Goal: Information Seeking & Learning: Check status

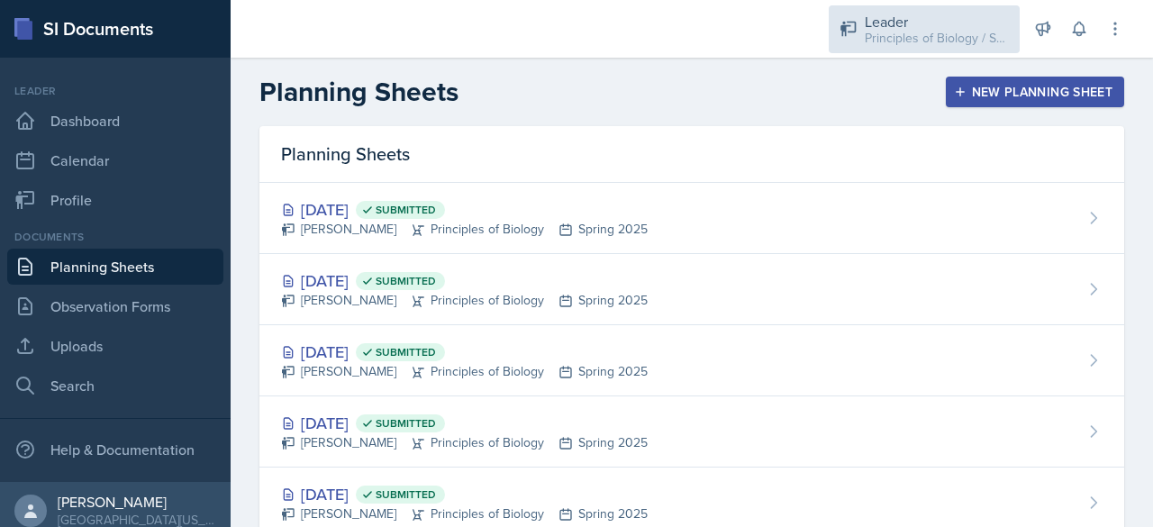
click at [903, 42] on div "Principles of Biology / Spring 2025" at bounding box center [937, 38] width 144 height 19
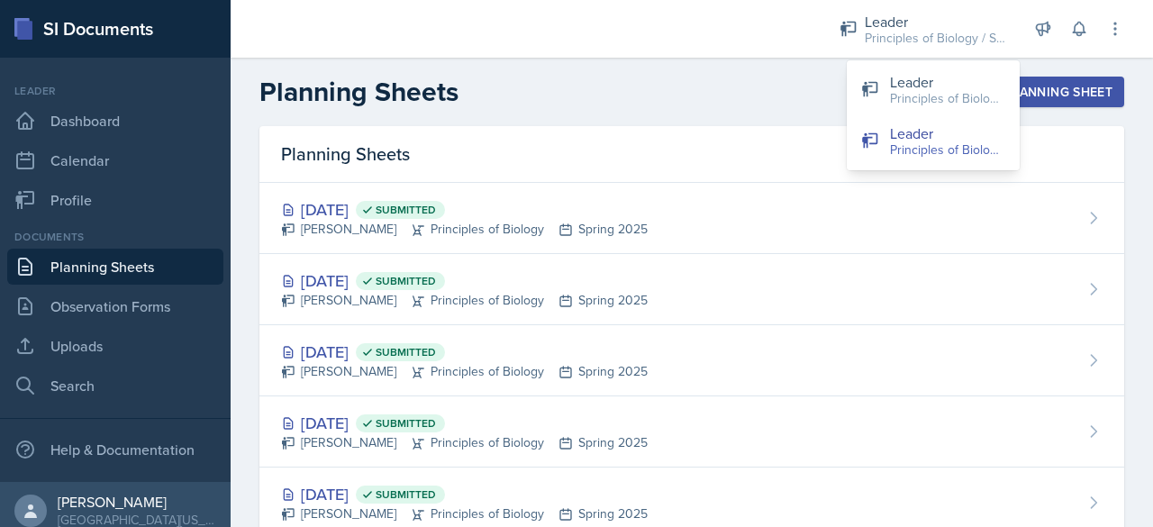
click at [773, 86] on div "Planning Sheets New Planning Sheet" at bounding box center [692, 92] width 922 height 32
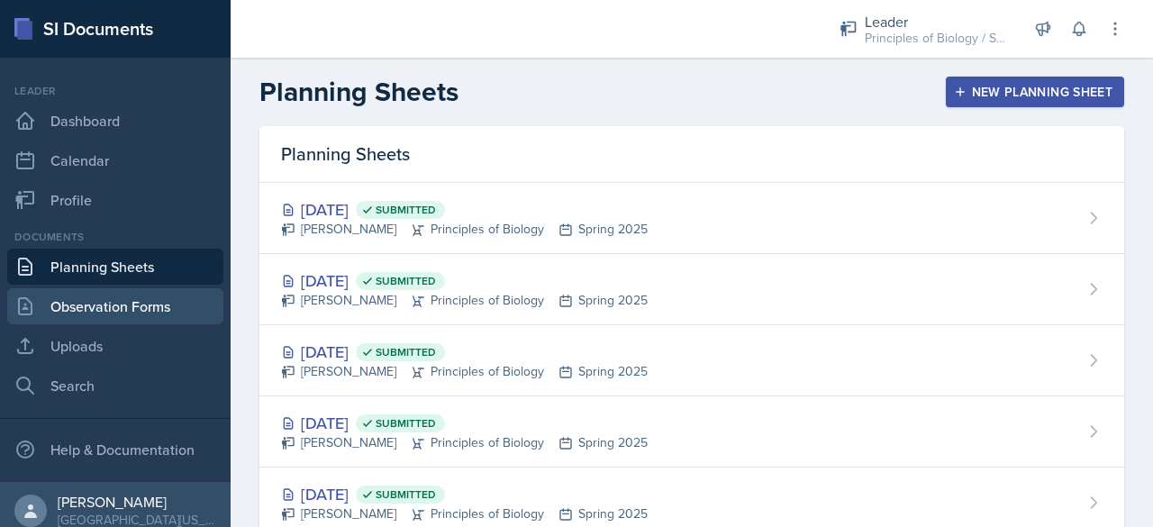
click at [112, 309] on link "Observation Forms" at bounding box center [115, 306] width 216 height 36
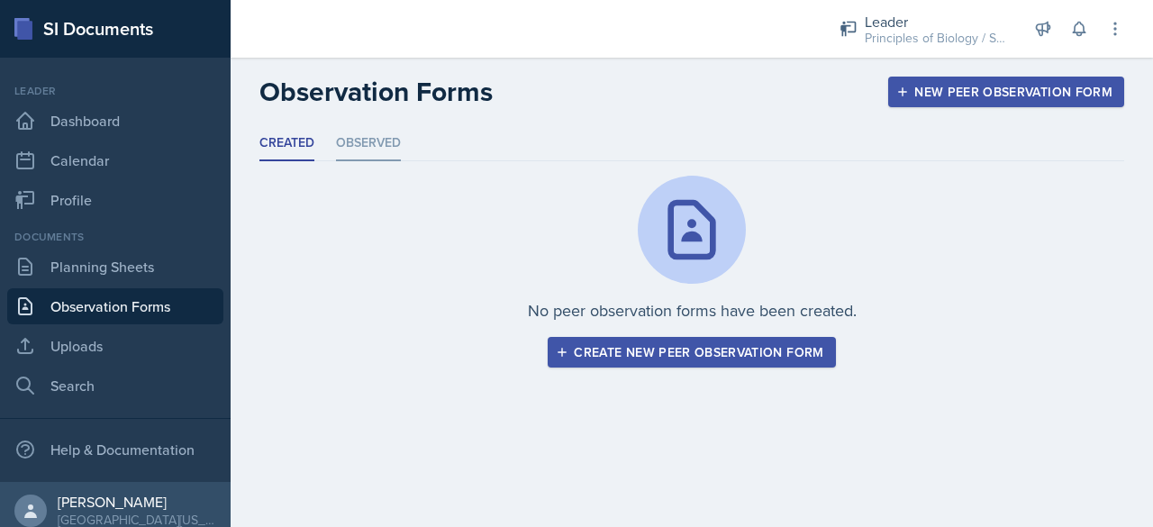
click at [376, 147] on li "Observed" at bounding box center [368, 143] width 65 height 35
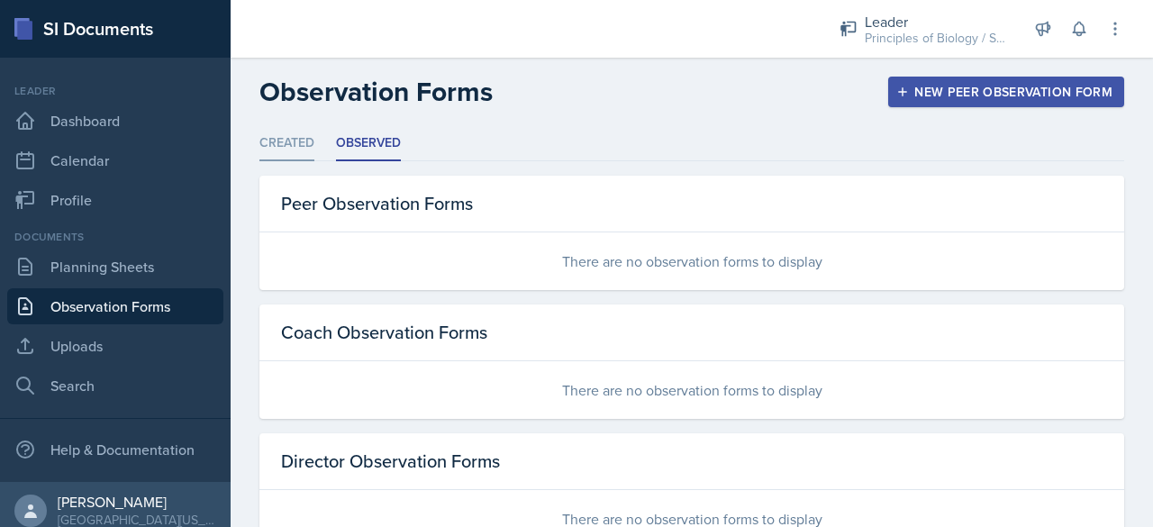
click at [292, 140] on li "Created" at bounding box center [286, 143] width 55 height 35
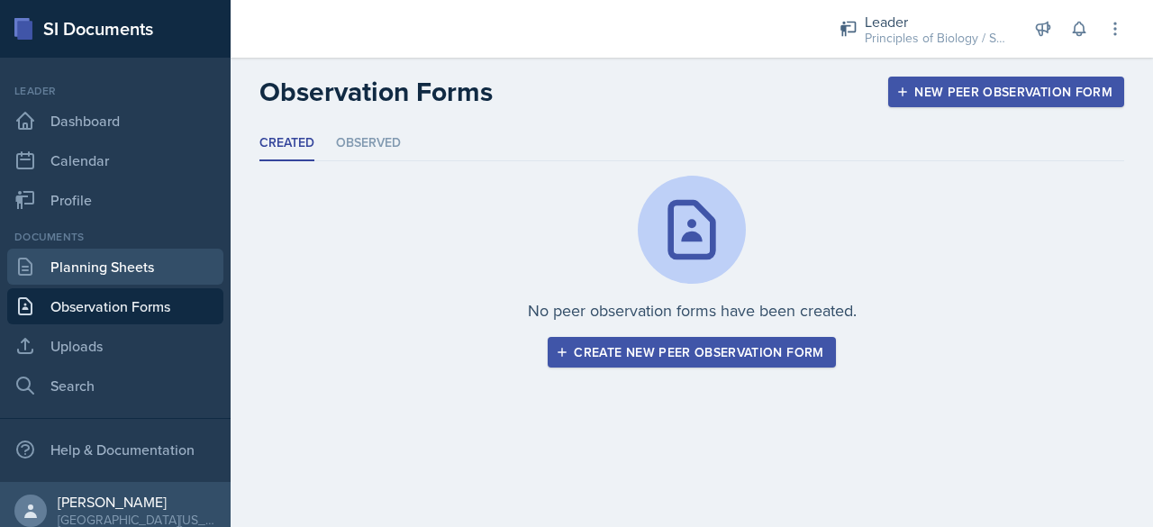
click at [145, 255] on link "Planning Sheets" at bounding box center [115, 267] width 216 height 36
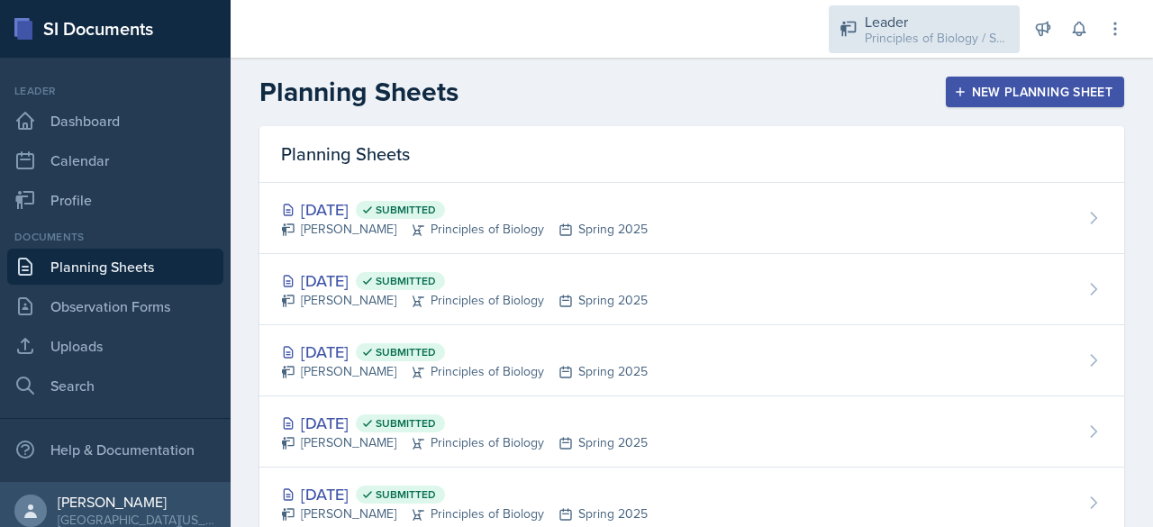
click at [920, 21] on div "Leader" at bounding box center [937, 22] width 144 height 22
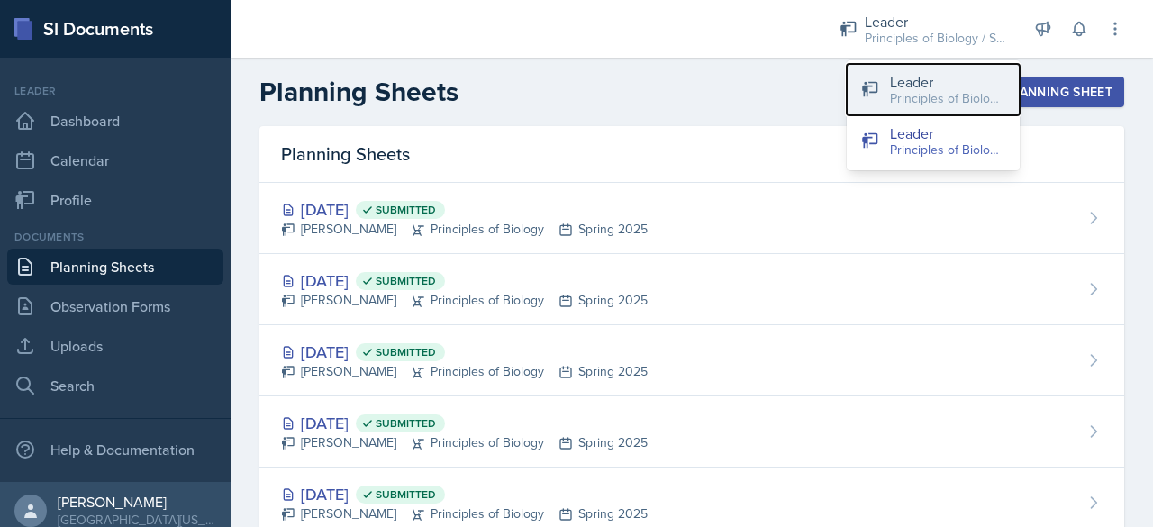
click at [919, 82] on div "Leader" at bounding box center [947, 82] width 115 height 22
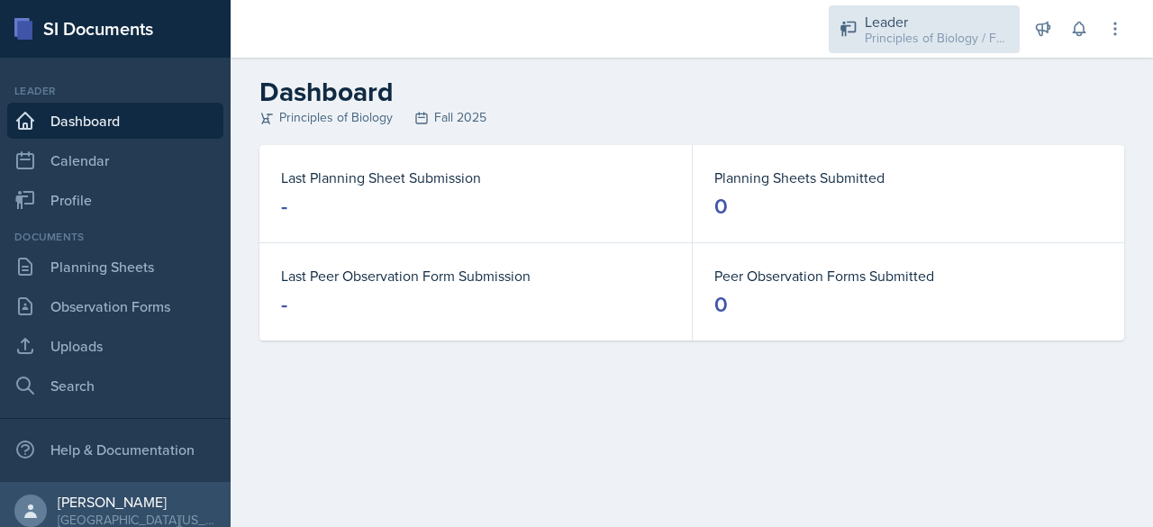
click at [902, 35] on div "Principles of Biology / Fall 2025" at bounding box center [937, 38] width 144 height 19
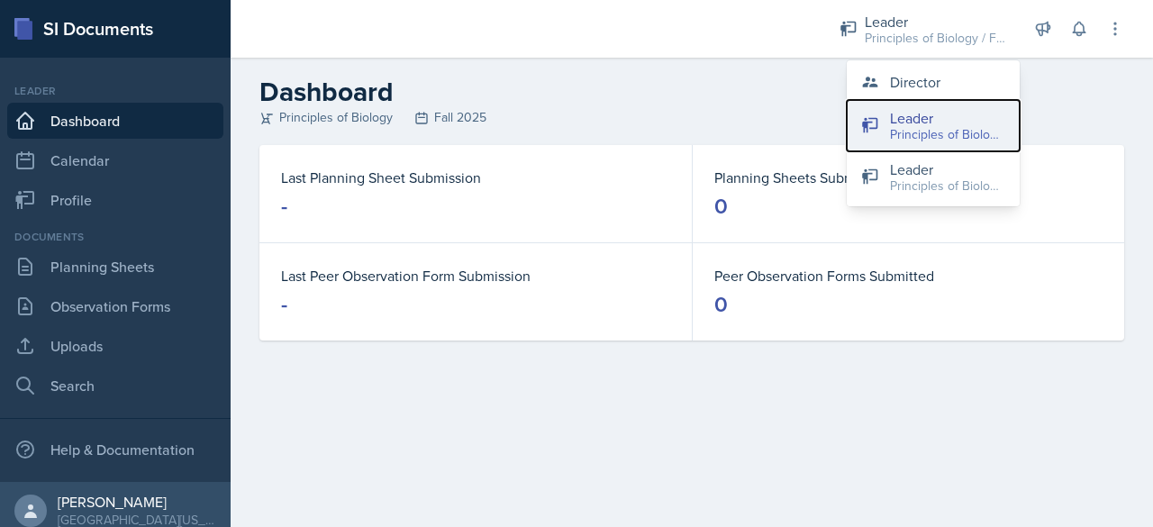
click at [899, 125] on div "Principles of Biology / Fall 2025" at bounding box center [947, 134] width 115 height 19
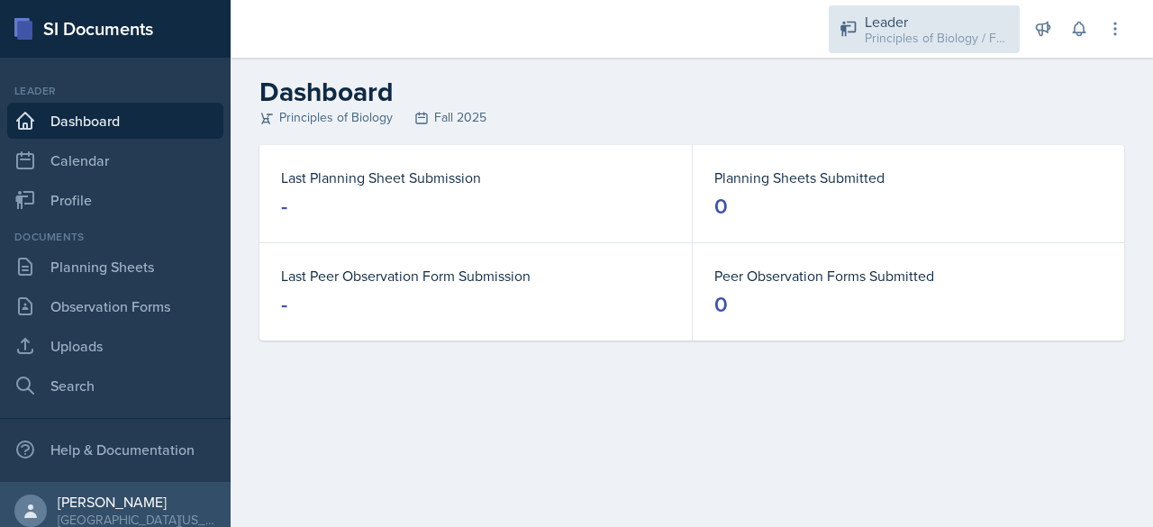
click at [873, 32] on div "Principles of Biology / Fall 2025" at bounding box center [937, 38] width 144 height 19
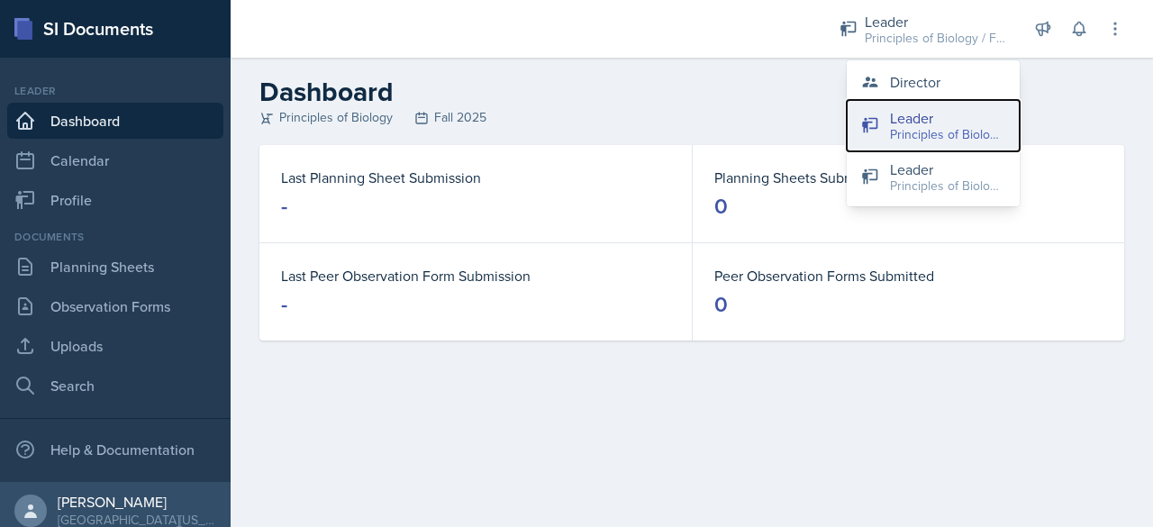
click at [866, 122] on icon at bounding box center [869, 125] width 15 height 15
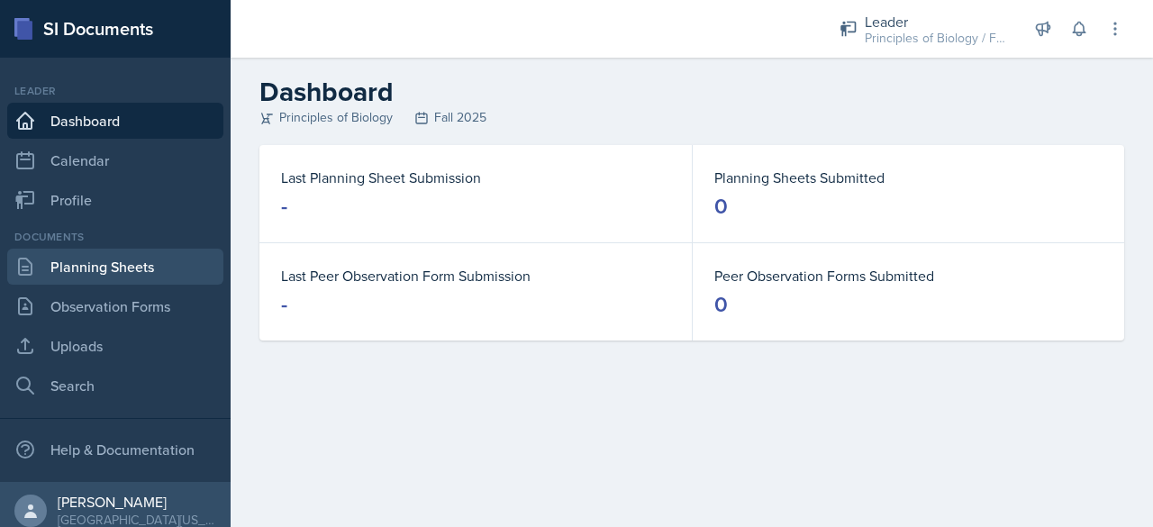
click at [118, 262] on link "Planning Sheets" at bounding box center [115, 267] width 216 height 36
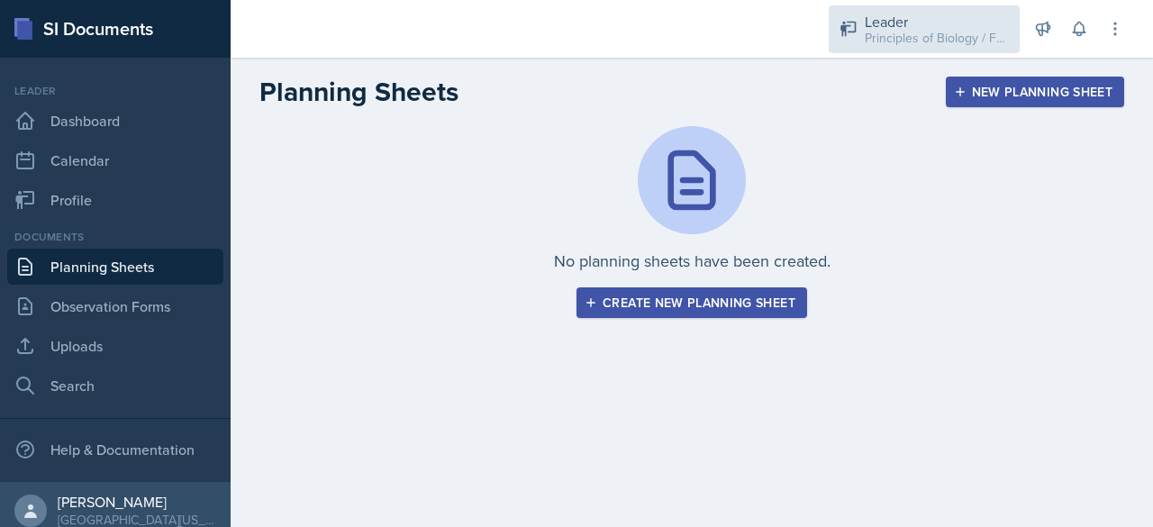
click at [919, 44] on div "Principles of Biology / Fall 2025" at bounding box center [937, 38] width 144 height 19
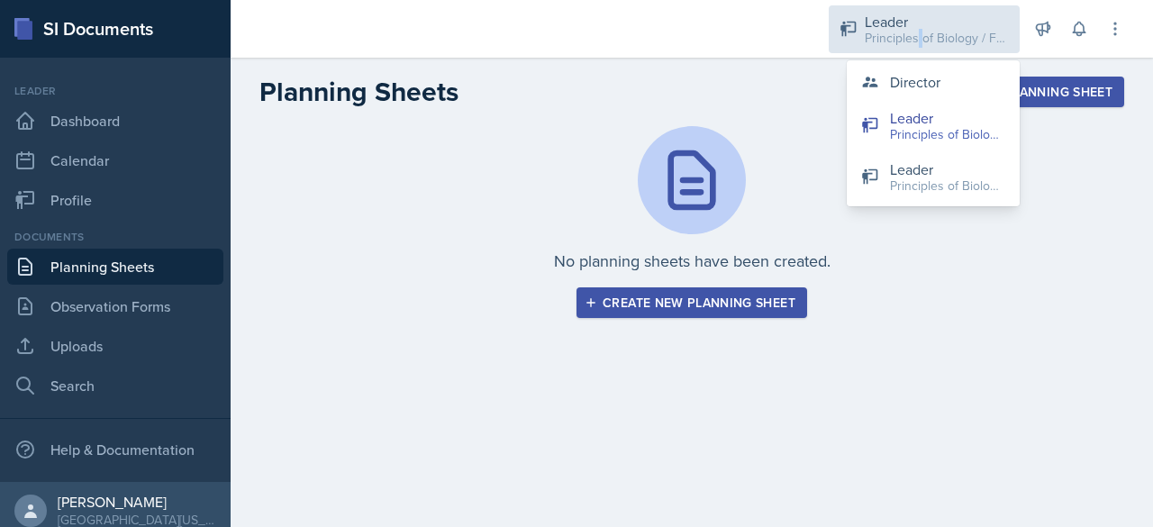
click at [919, 44] on div "Principles of Biology / Fall 2025" at bounding box center [937, 38] width 144 height 19
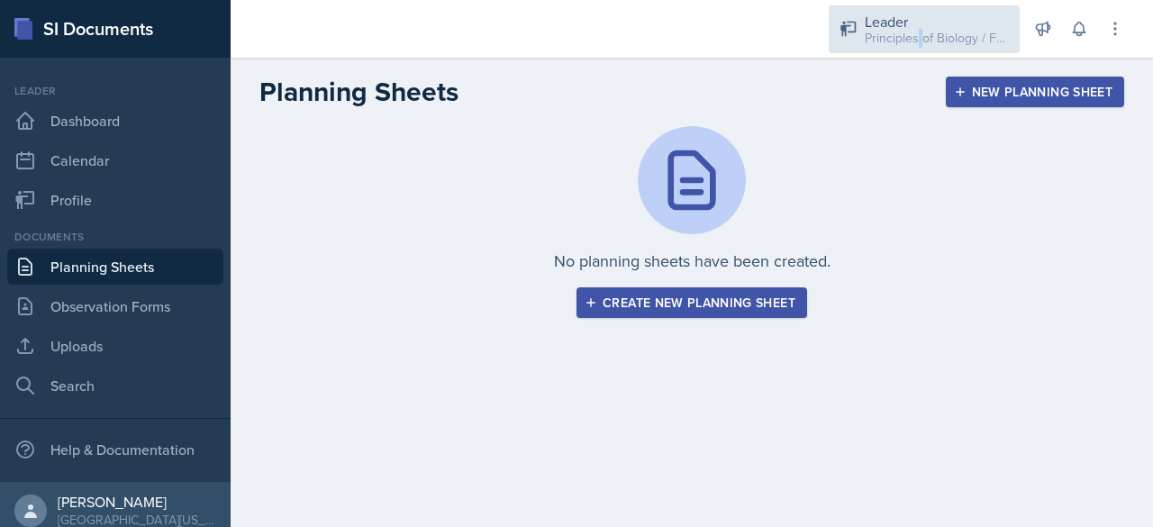
click at [918, 39] on div "Principles of Biology / Fall 2025" at bounding box center [937, 38] width 144 height 19
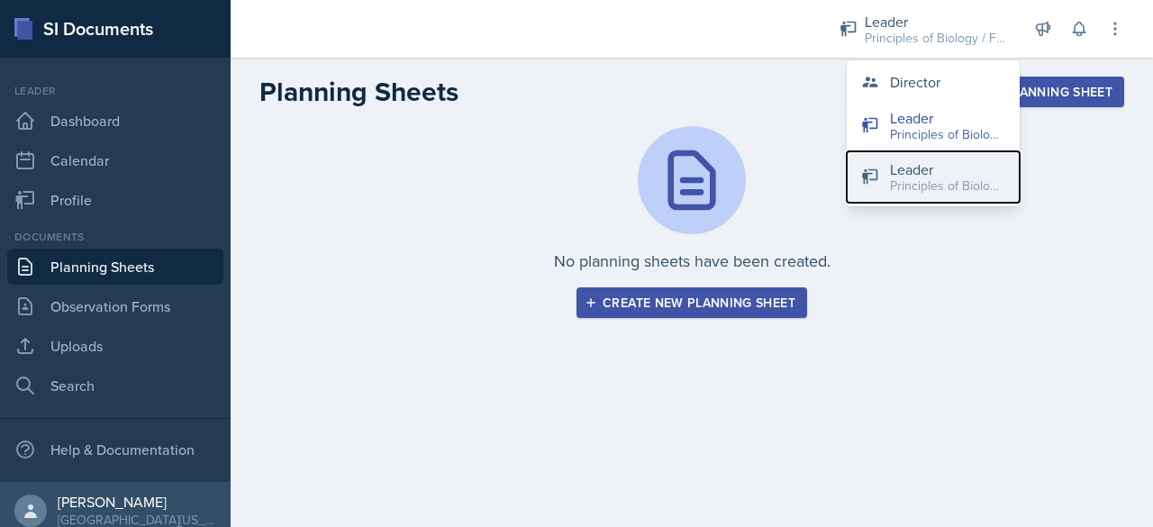
click at [910, 195] on div "Principles of Biology / Spring 2025" at bounding box center [947, 186] width 115 height 19
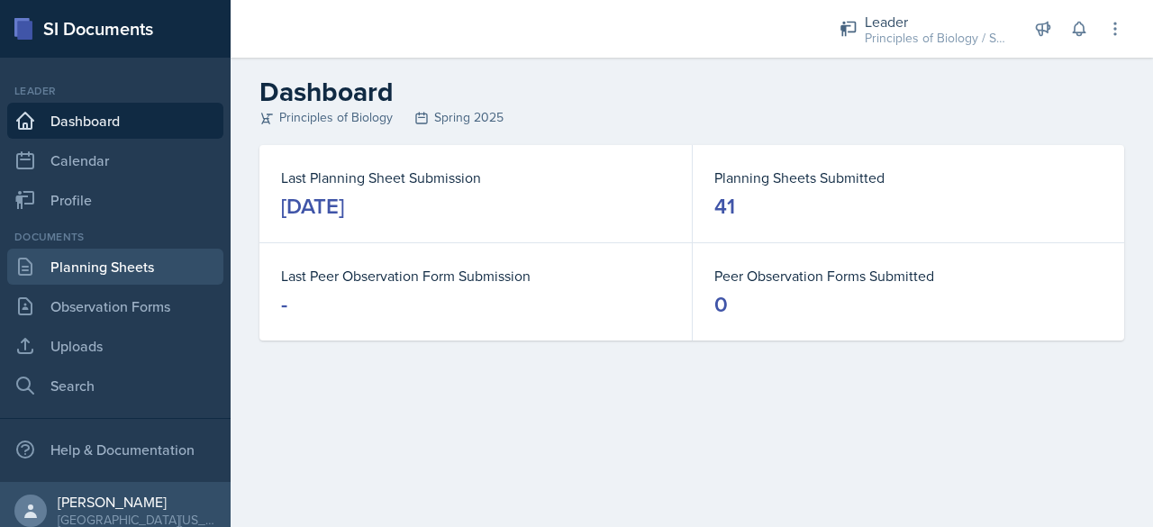
click at [126, 255] on link "Planning Sheets" at bounding box center [115, 267] width 216 height 36
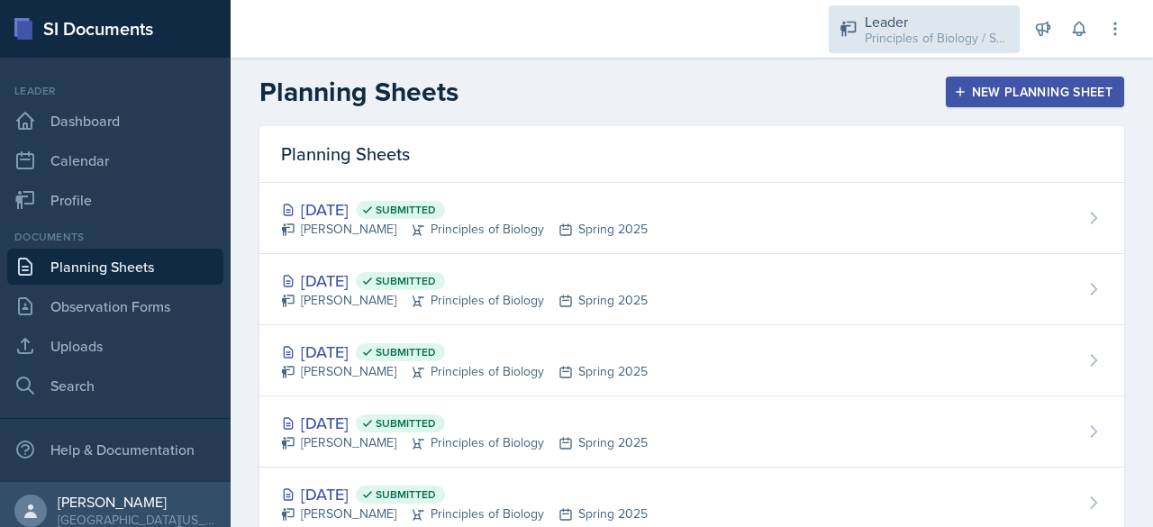
drag, startPoint x: 519, startPoint y: 324, endPoint x: 910, endPoint y: 27, distance: 491.7
click at [910, 27] on div "Leader" at bounding box center [937, 22] width 144 height 22
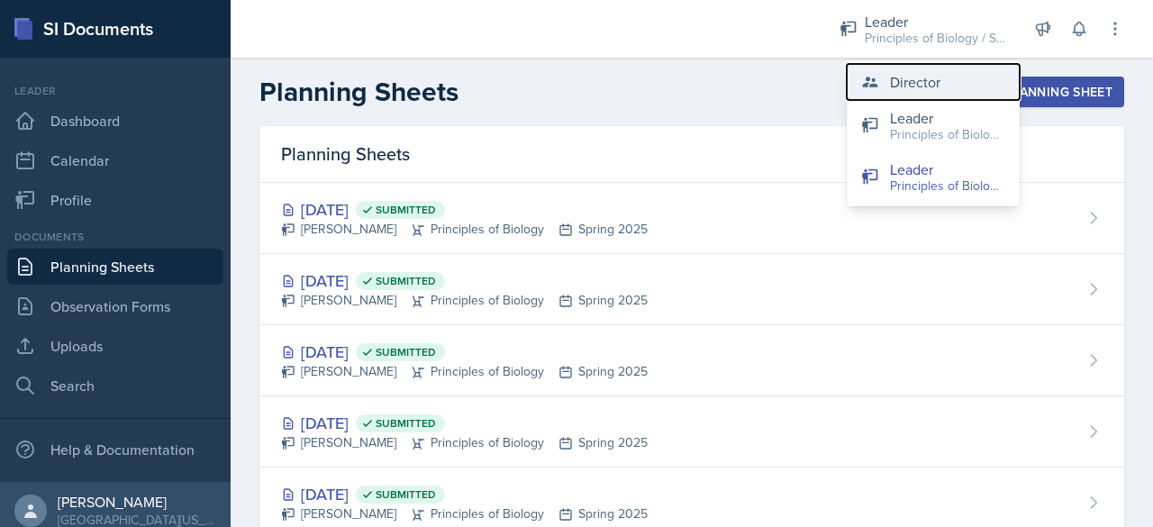
click at [910, 76] on div "Director" at bounding box center [915, 82] width 50 height 22
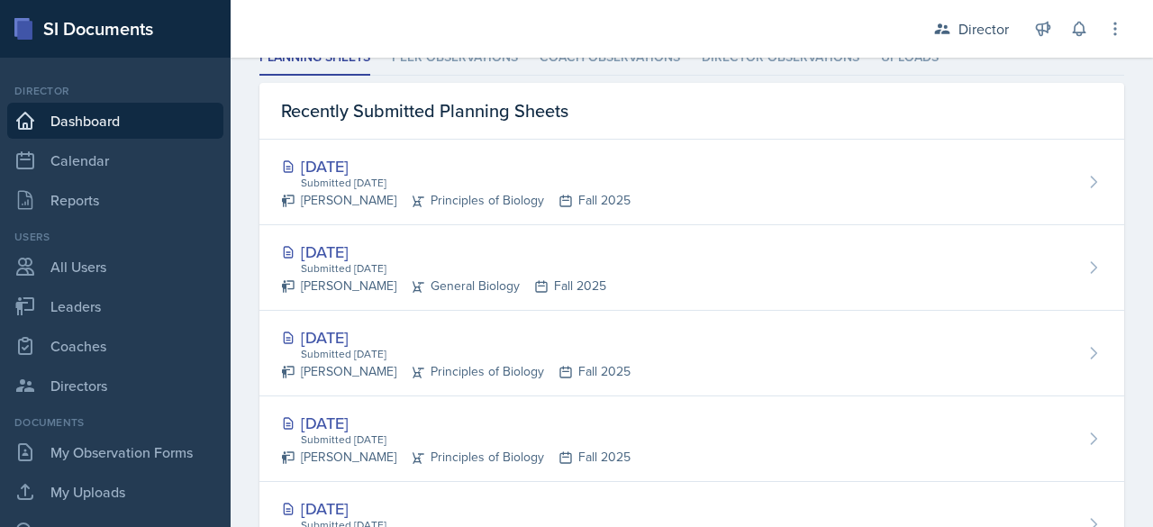
scroll to position [575, 0]
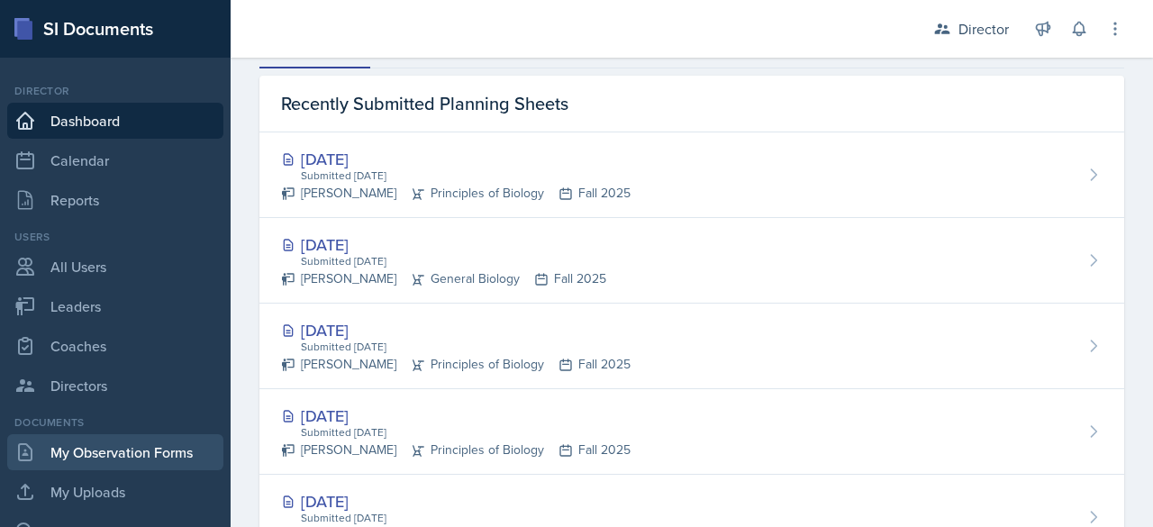
click at [142, 451] on link "My Observation Forms" at bounding box center [115, 452] width 216 height 36
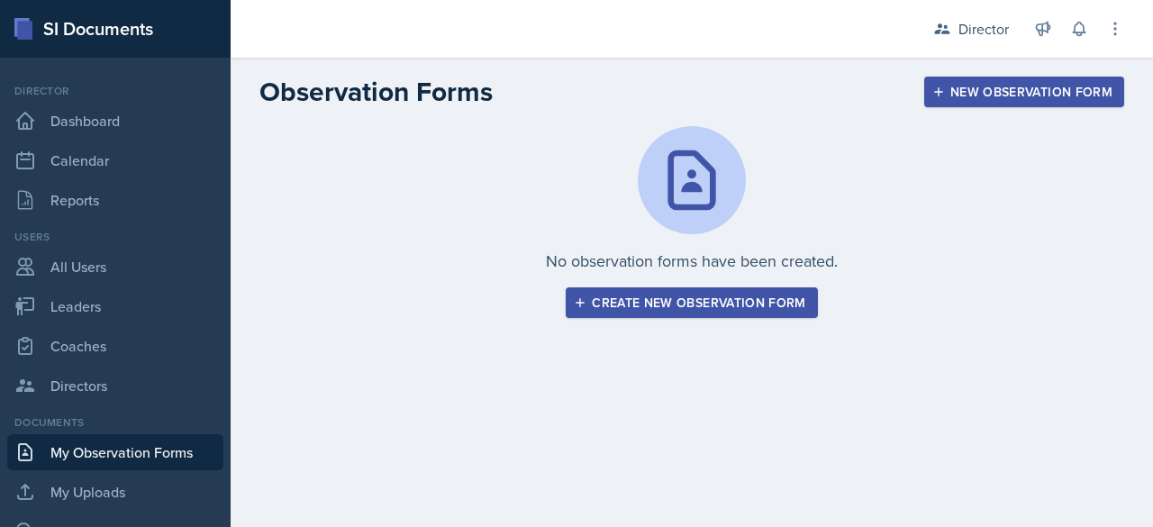
click at [1003, 92] on div "New Observation Form" at bounding box center [1024, 92] width 177 height 14
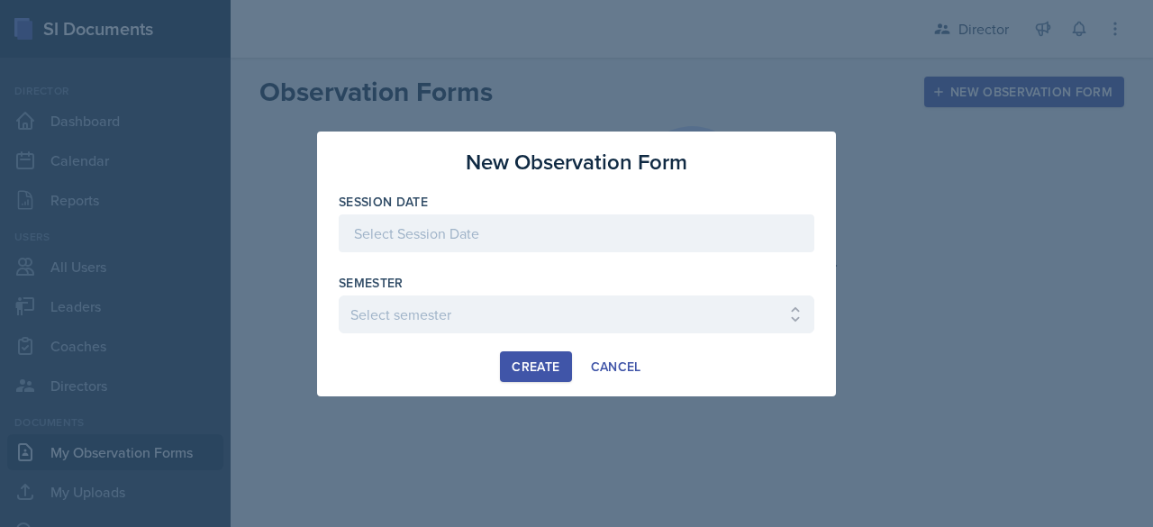
click at [657, 231] on div at bounding box center [576, 233] width 475 height 38
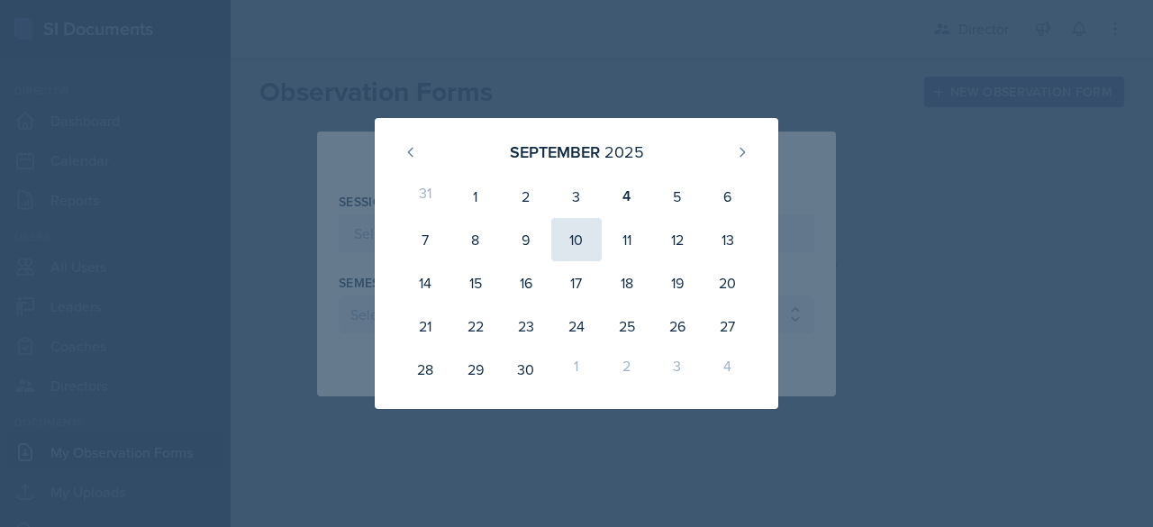
click at [564, 231] on div "10" at bounding box center [576, 239] width 50 height 43
type input "[DATE]"
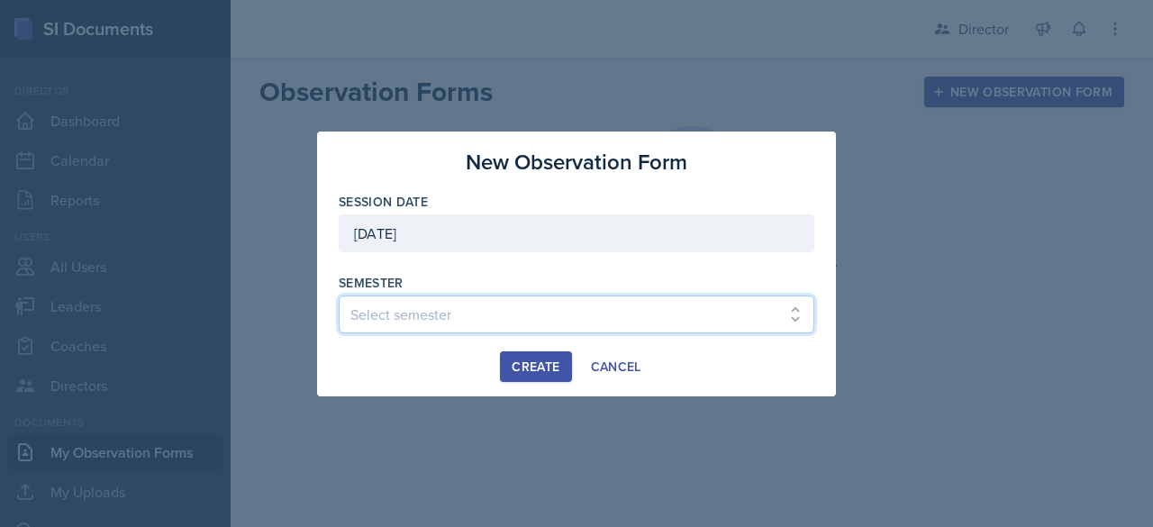
click at [490, 307] on select "Select semester Fall 2025 Spring 2025 Fall 2024 Spring 2024 Fall 2023 Spring 20…" at bounding box center [576, 314] width 475 height 38
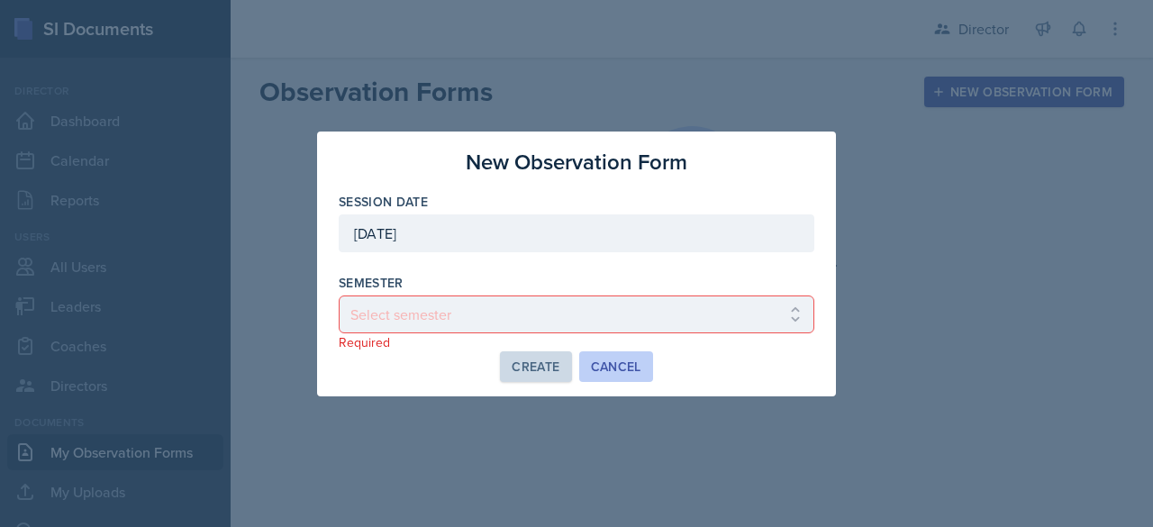
click at [612, 359] on div "Cancel" at bounding box center [616, 366] width 50 height 14
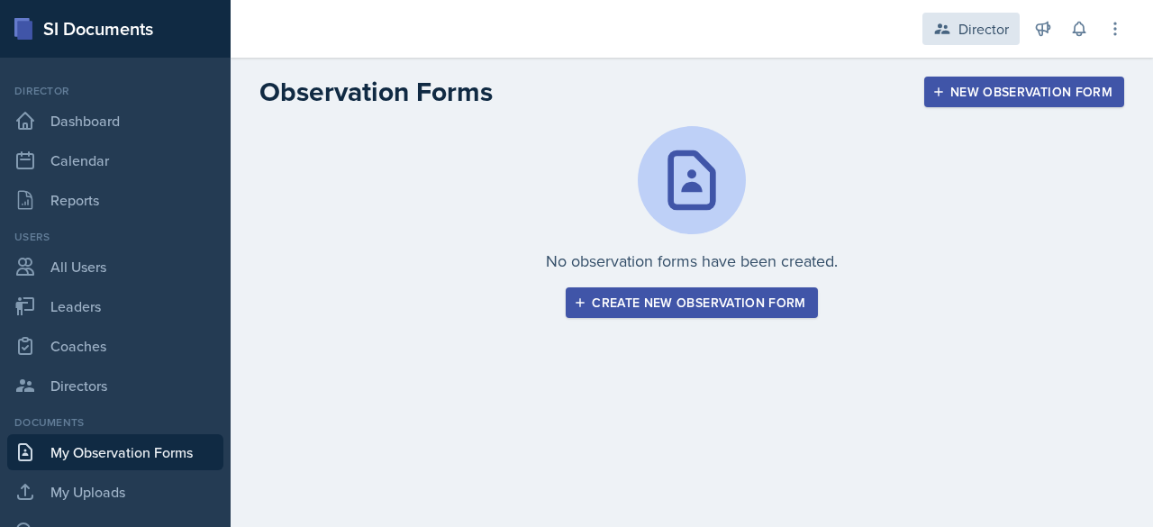
click at [984, 21] on div "Director" at bounding box center [983, 29] width 50 height 22
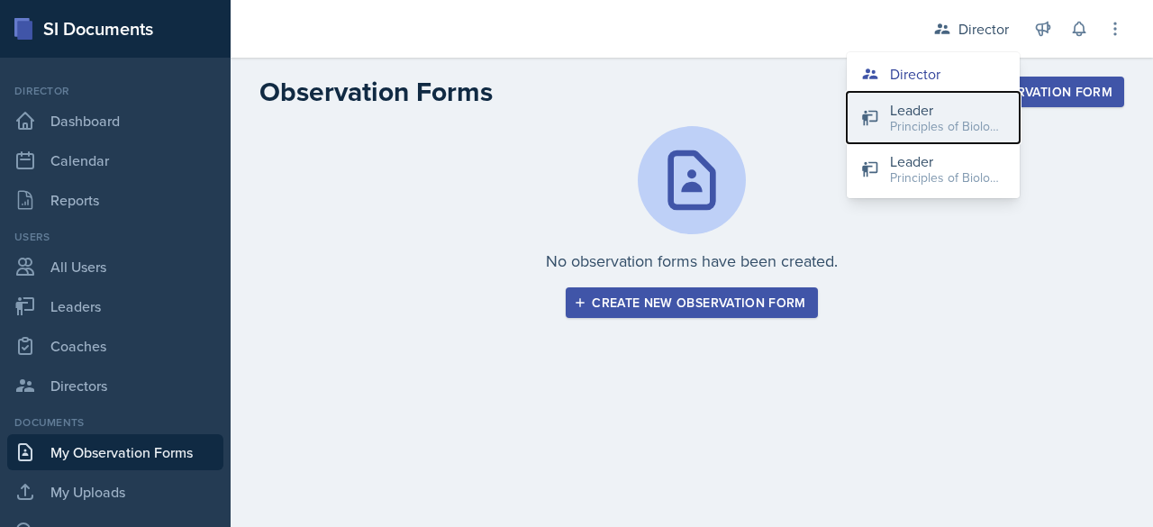
click at [897, 129] on div "Principles of Biology / Fall 2025" at bounding box center [947, 126] width 115 height 19
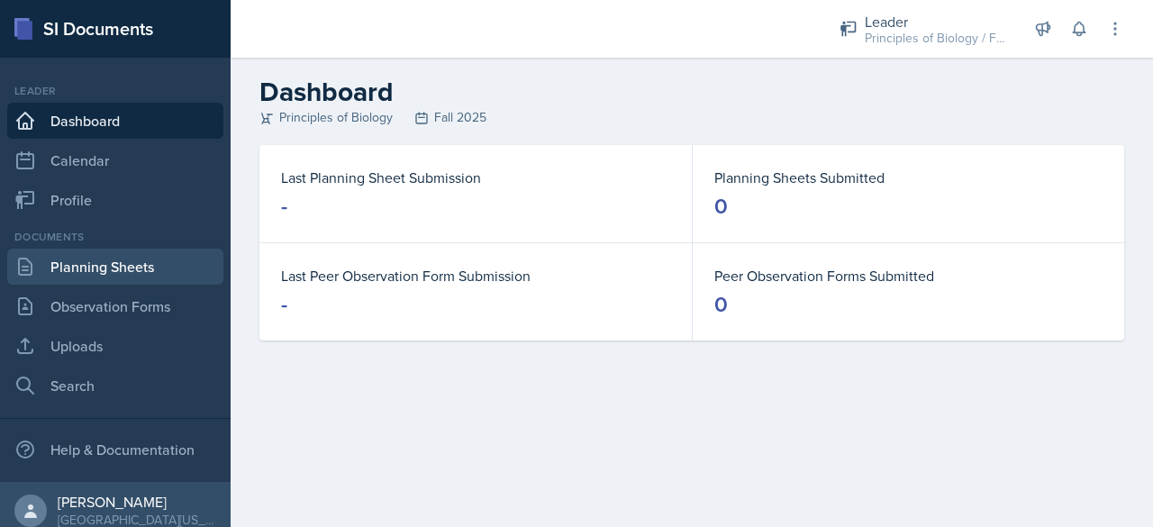
click at [120, 263] on link "Planning Sheets" at bounding box center [115, 267] width 216 height 36
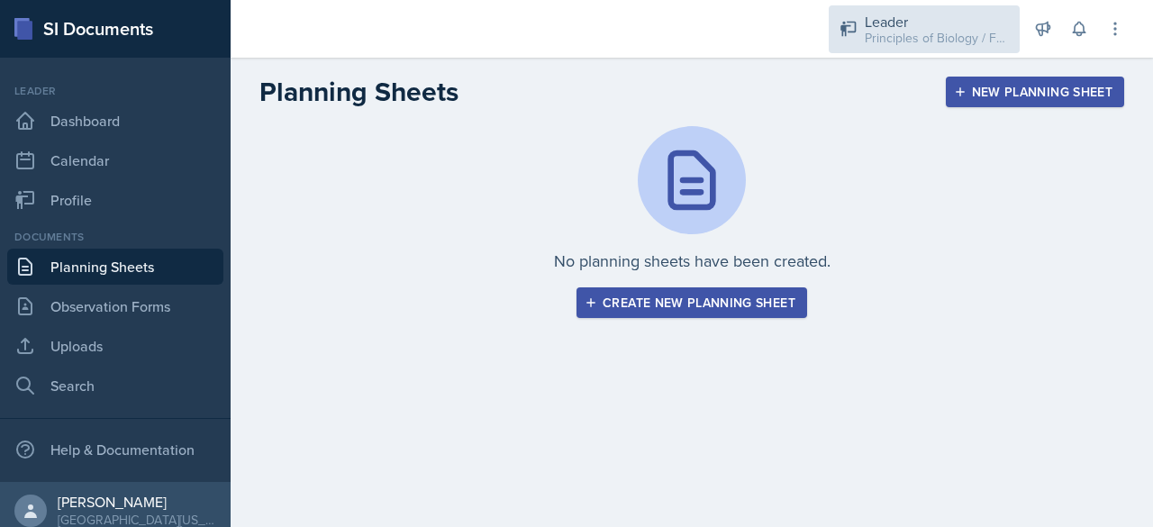
click at [913, 41] on div "Principles of Biology / Fall 2025" at bounding box center [937, 38] width 144 height 19
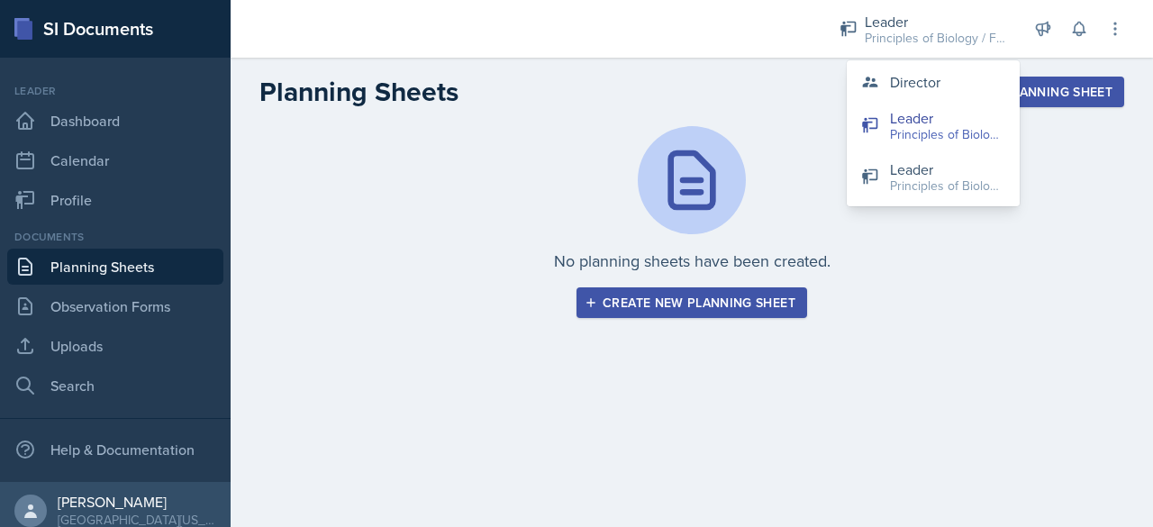
click at [883, 261] on div "No planning sheets have been created. Create new planning sheet" at bounding box center [691, 222] width 865 height 192
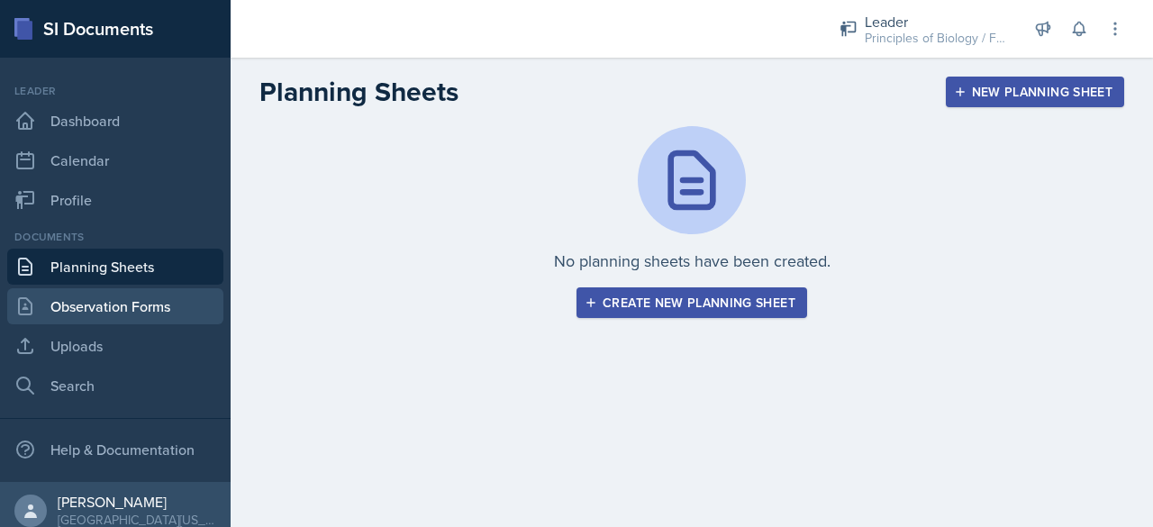
click at [104, 316] on link "Observation Forms" at bounding box center [115, 306] width 216 height 36
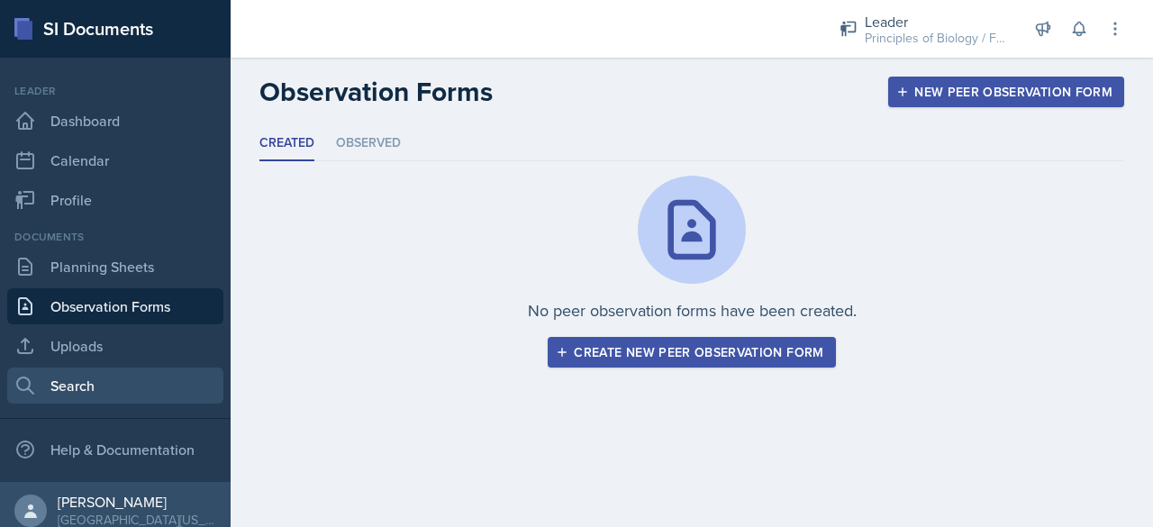
scroll to position [12, 0]
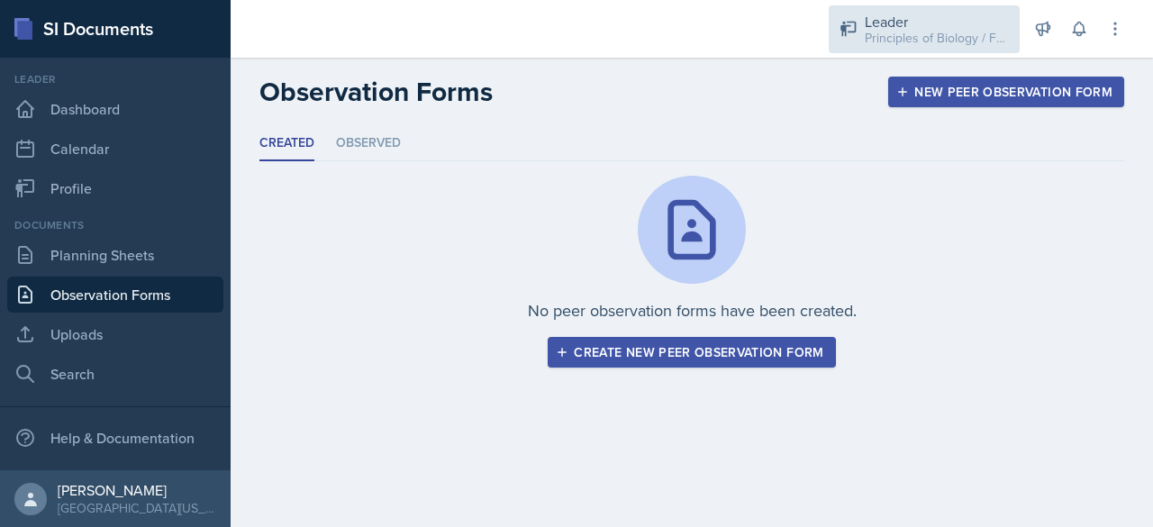
click at [904, 26] on div "Leader" at bounding box center [937, 22] width 144 height 22
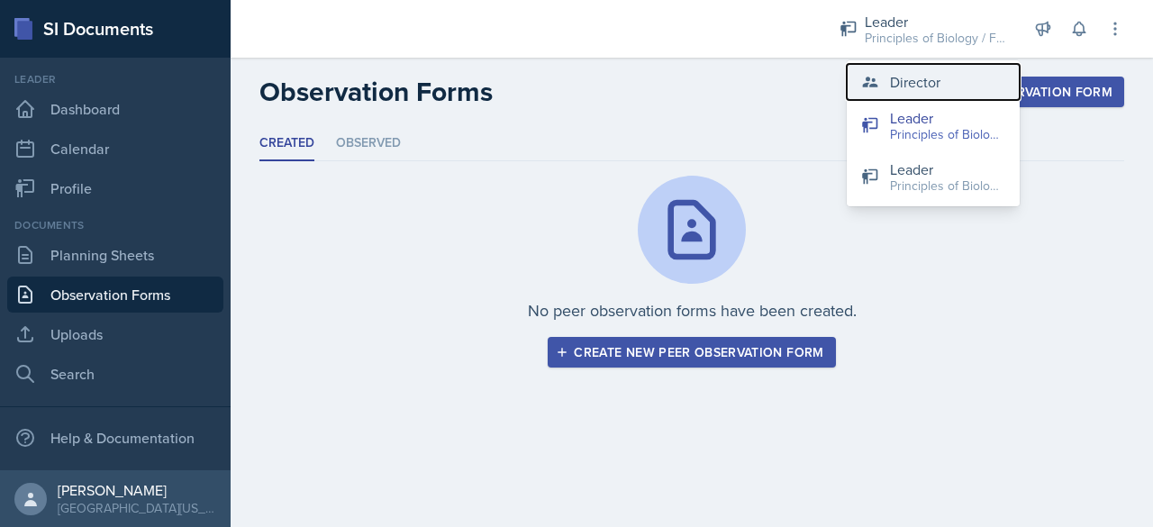
click at [902, 71] on div "Director" at bounding box center [915, 82] width 50 height 22
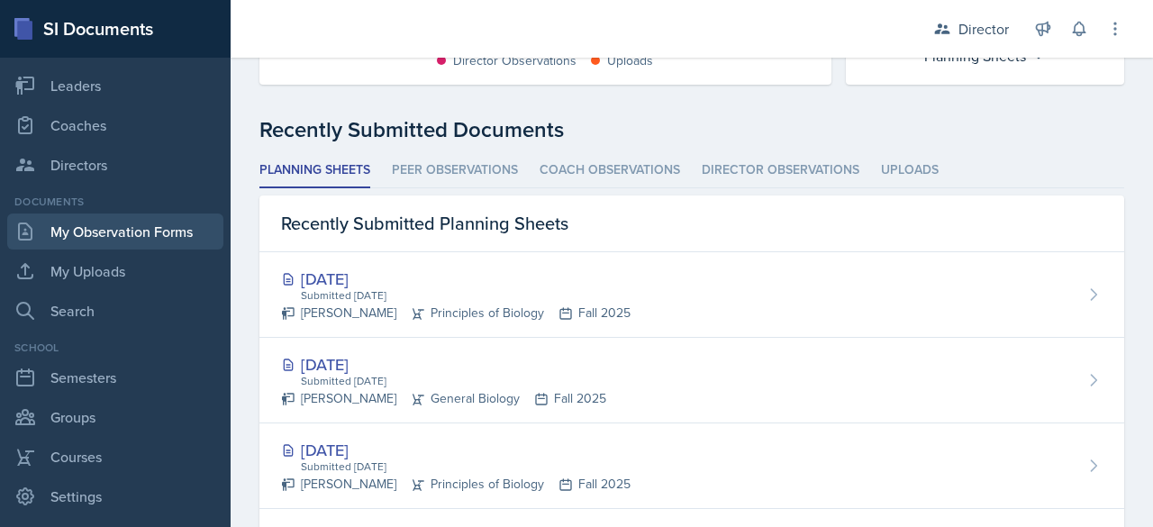
scroll to position [267, 0]
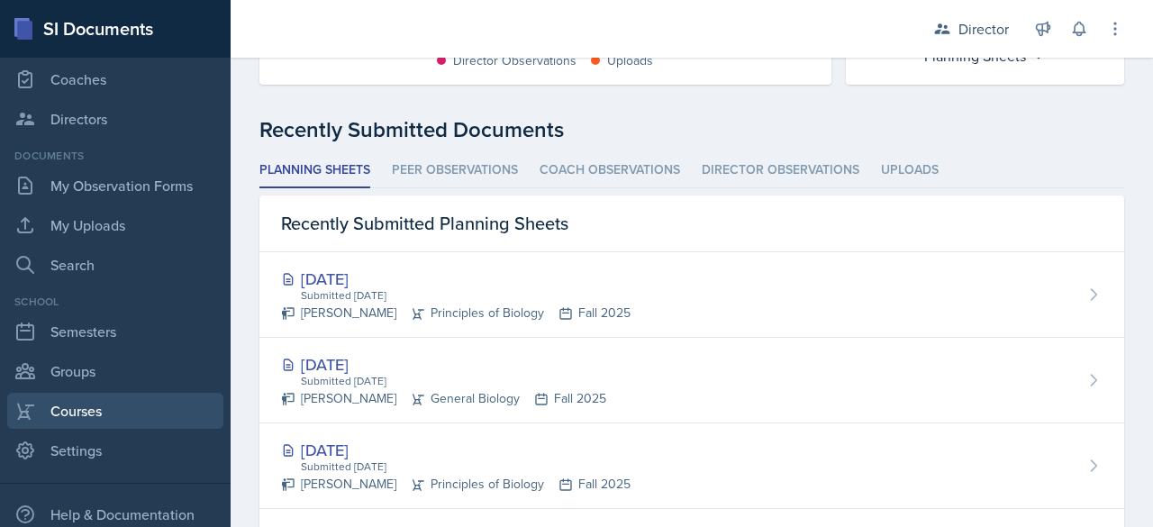
click at [124, 406] on link "Courses" at bounding box center [115, 411] width 216 height 36
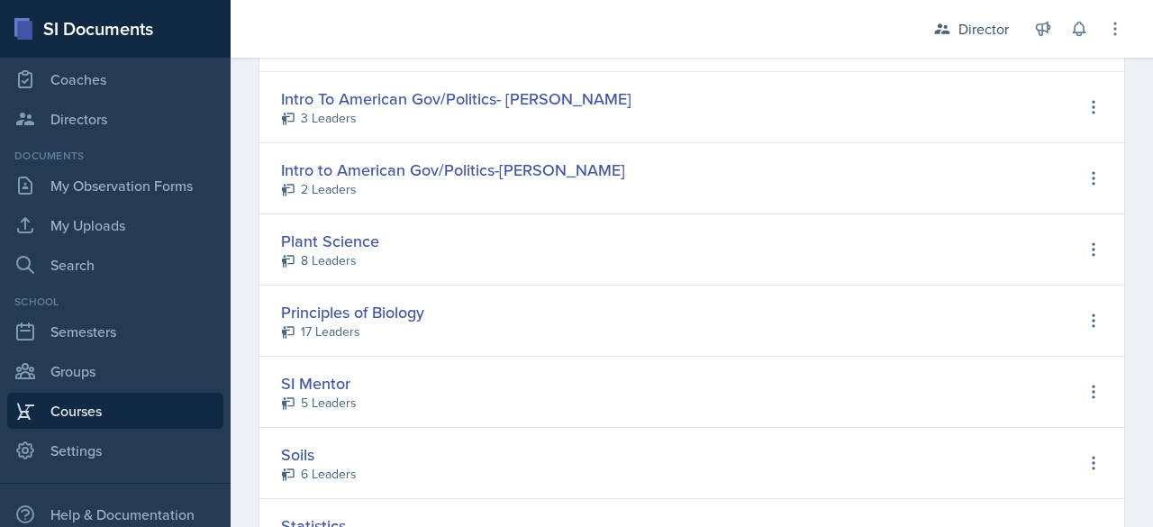
scroll to position [1125, 0]
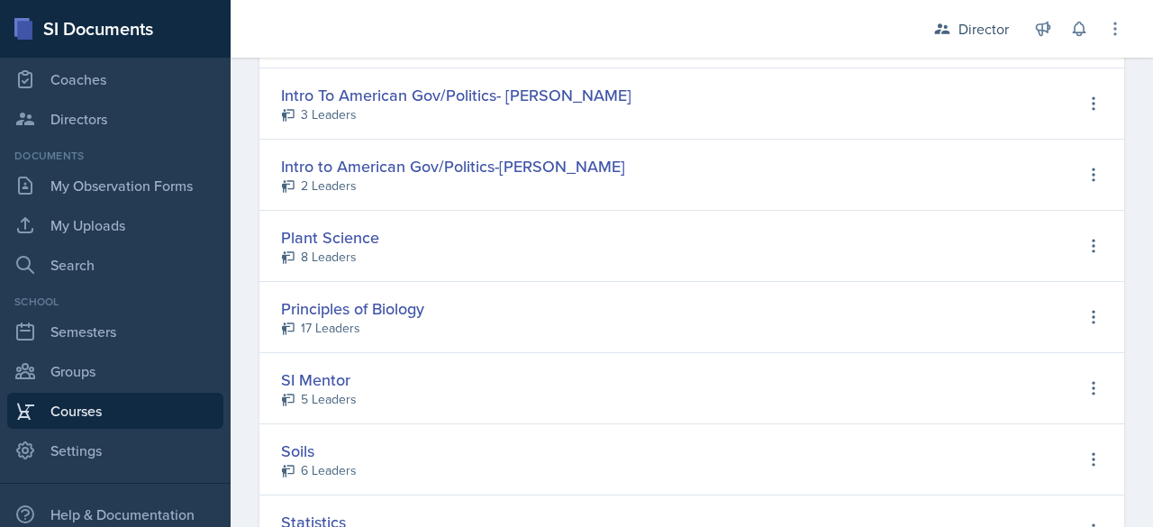
click at [573, 308] on div "Principles of Biology 17 Leaders View Leaders Edit Course Delete Course" at bounding box center [691, 317] width 865 height 71
click at [410, 307] on div "Principles of Biology" at bounding box center [352, 308] width 143 height 24
click at [348, 329] on div "17 Leaders" at bounding box center [330, 328] width 59 height 19
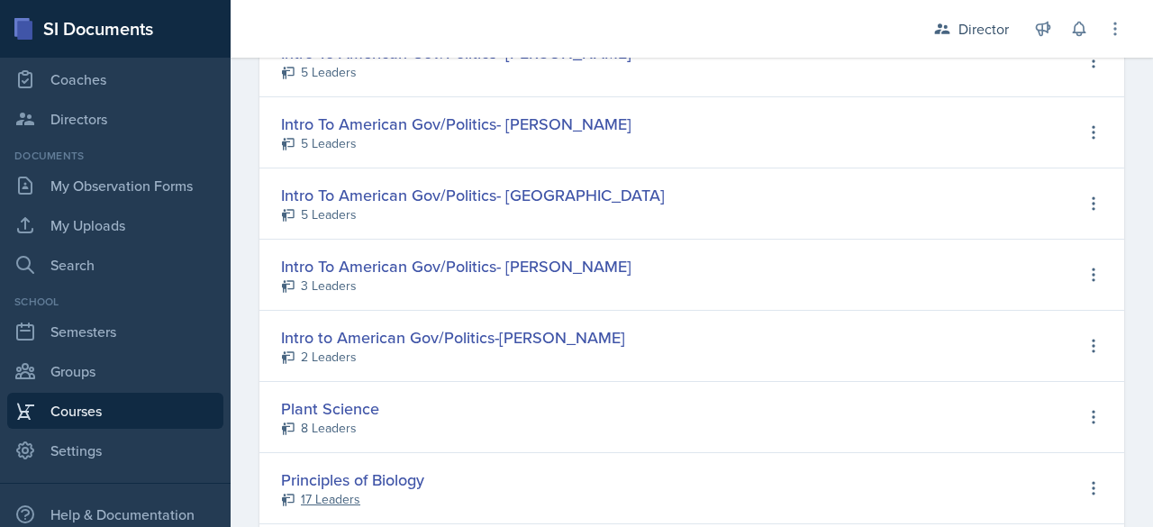
select select "1fdb8f72-c0e2-41f8-9062-a6c054faf7e9"
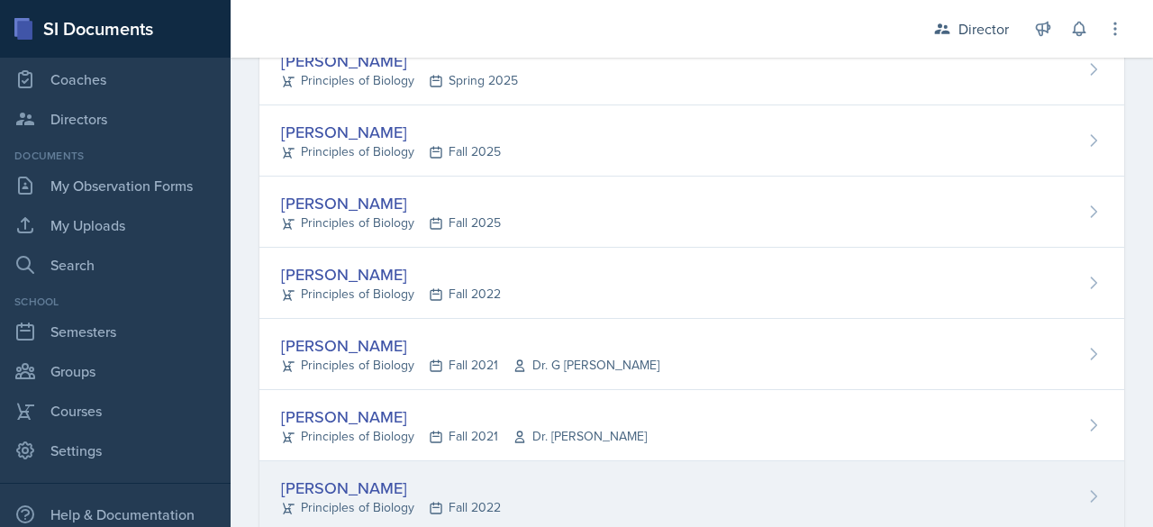
scroll to position [770, 0]
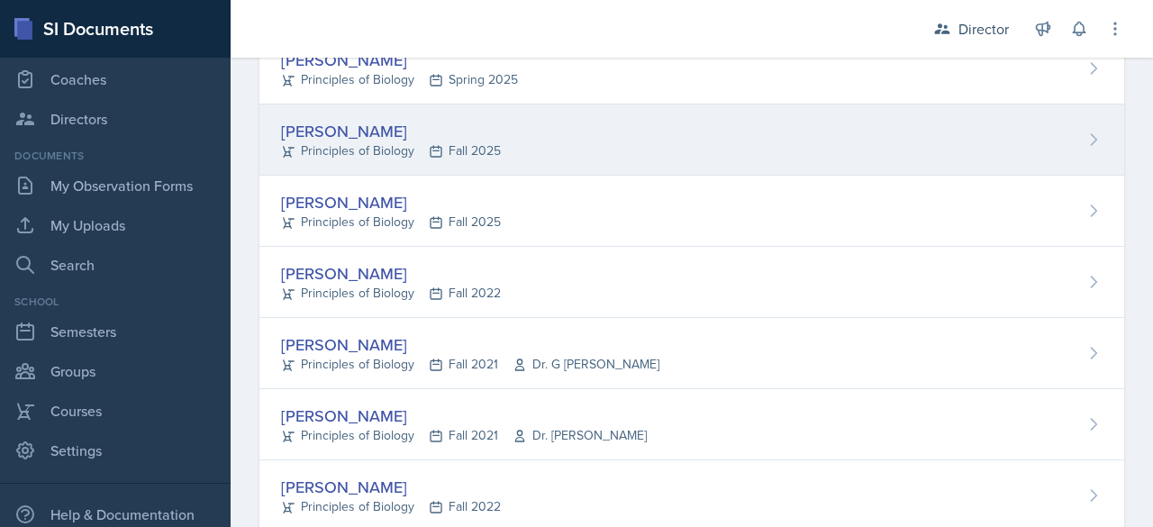
click at [330, 132] on div "[PERSON_NAME]" at bounding box center [391, 131] width 220 height 24
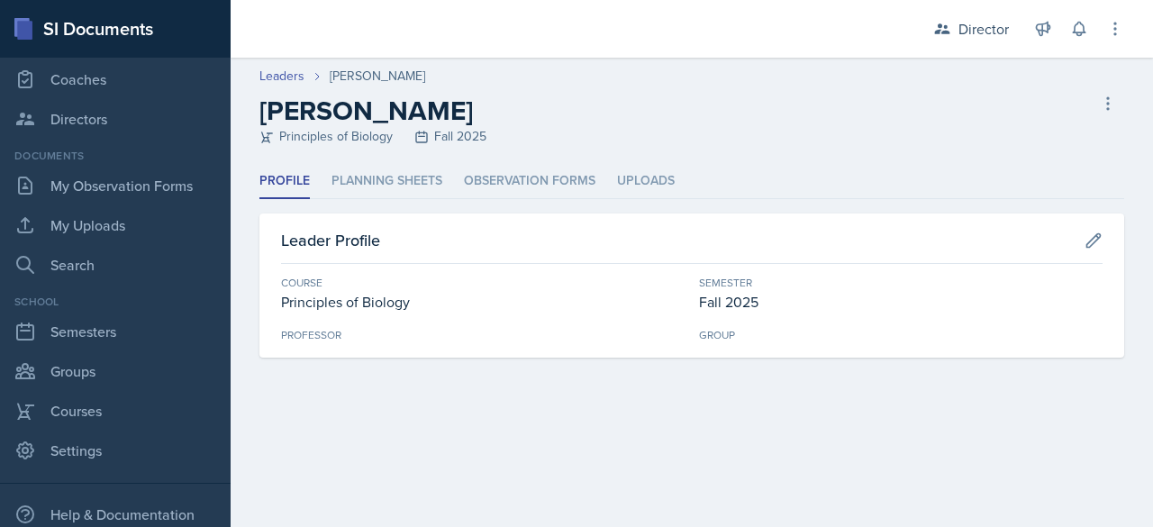
select select "1fdb8f72-c0e2-41f8-9062-a6c054faf7e9"
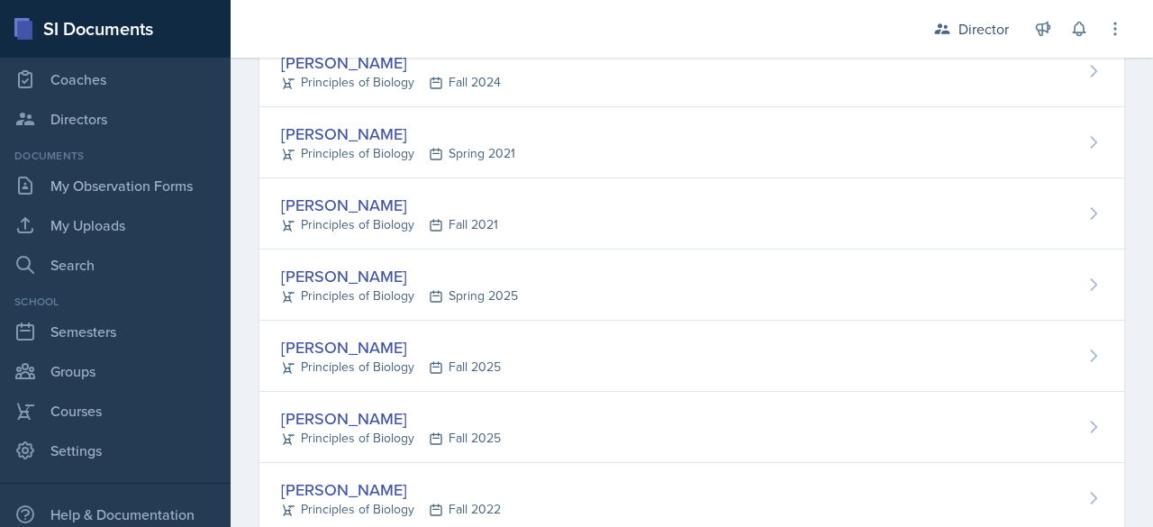
scroll to position [555, 0]
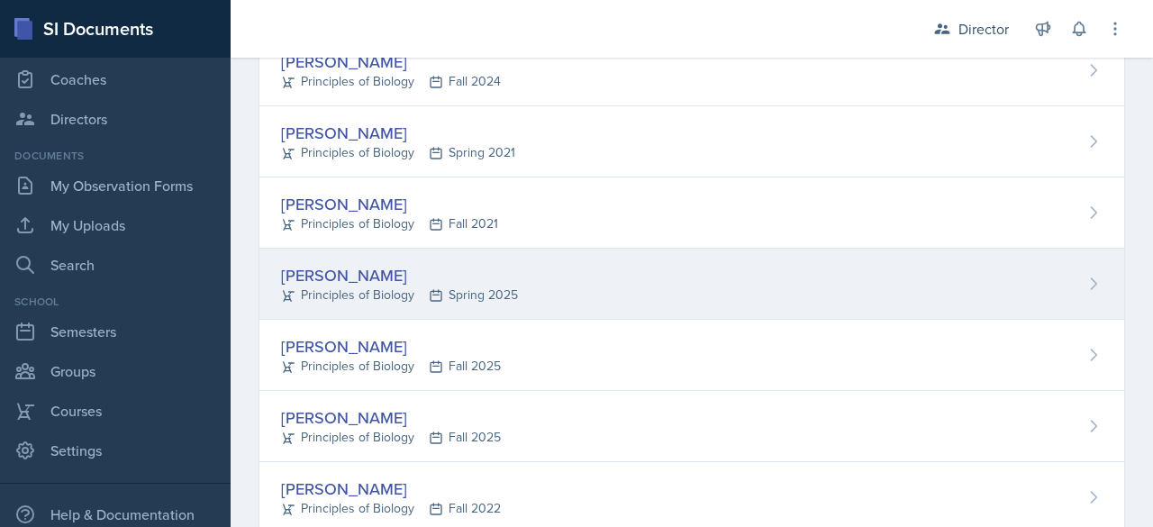
click at [321, 267] on div "[PERSON_NAME]" at bounding box center [399, 275] width 237 height 24
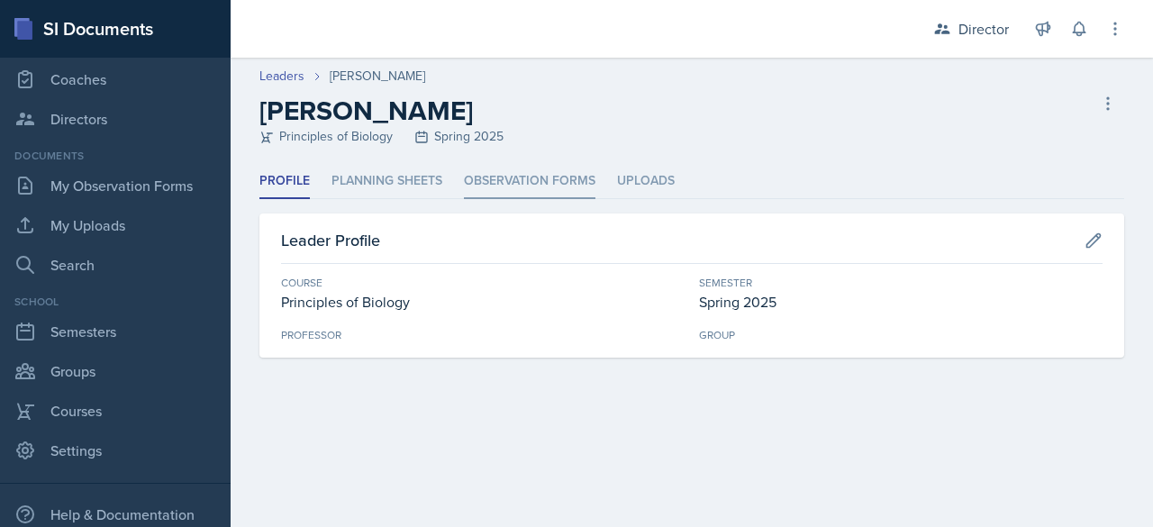
click at [522, 172] on li "Observation Forms" at bounding box center [529, 181] width 131 height 35
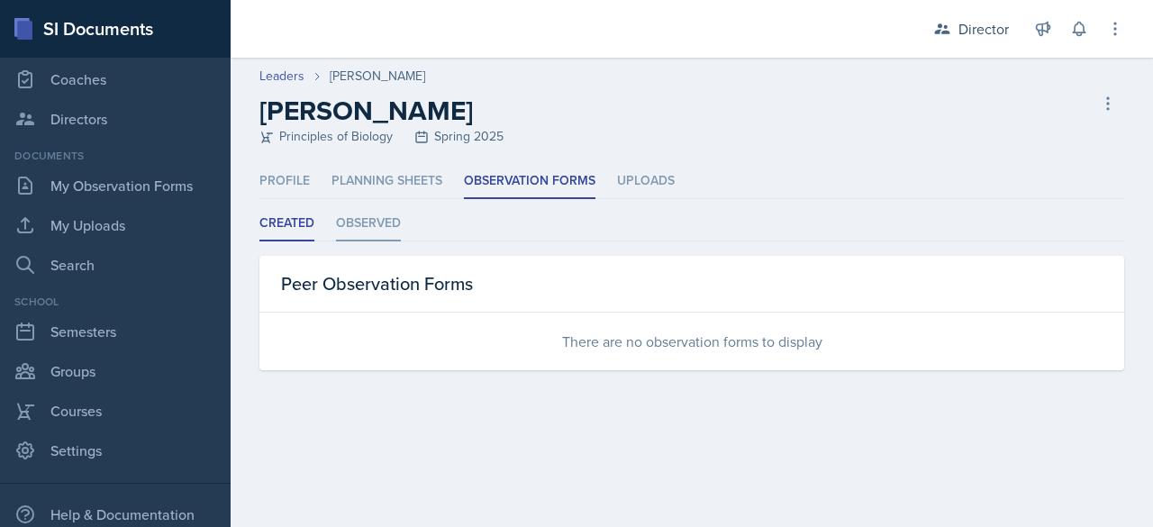
click at [374, 222] on li "Observed" at bounding box center [368, 223] width 65 height 35
